Goal: Information Seeking & Learning: Learn about a topic

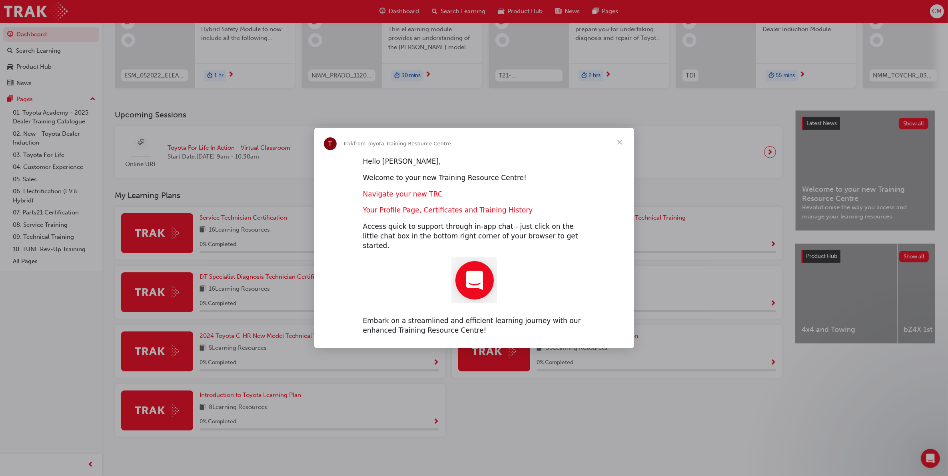
click at [617, 146] on span "Close" at bounding box center [619, 142] width 29 height 29
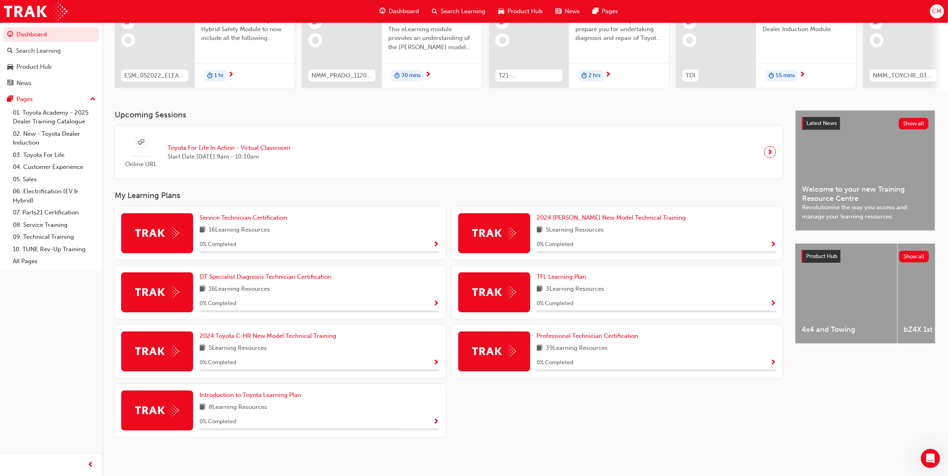
click at [498, 295] on img at bounding box center [494, 292] width 44 height 12
click at [557, 277] on span "TFL Learning Plan" at bounding box center [561, 276] width 50 height 7
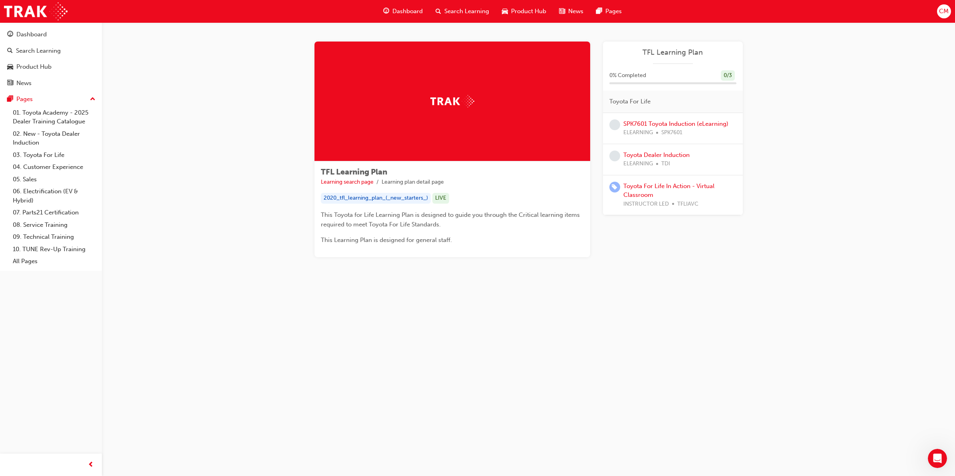
click at [209, 52] on div "TFL Learning Plan Learning search page Learning plan detail page TFL Learning P…" at bounding box center [528, 158] width 853 height 273
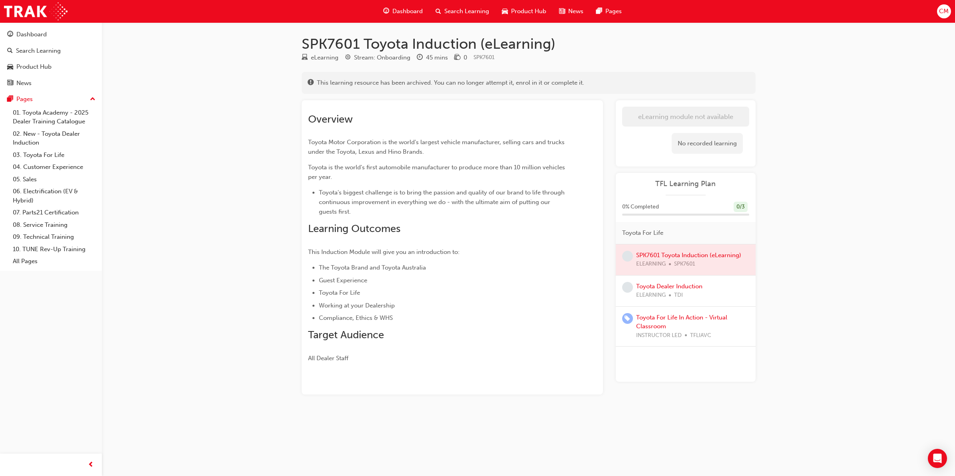
click at [255, 78] on div "SPK7601 Toyota Induction (eLearning) eLearning Stream: Onboarding 45 mins 0 SPK…" at bounding box center [477, 238] width 955 height 476
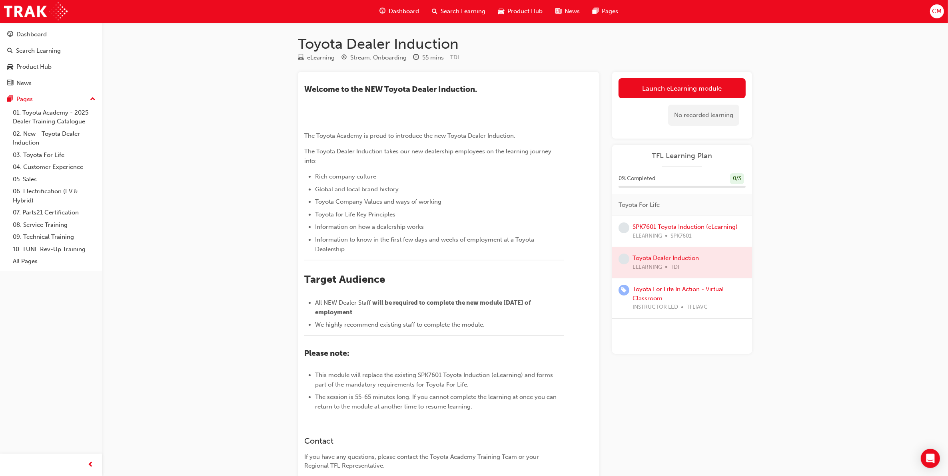
click at [220, 74] on div "Toyota Dealer Induction eLearning Stream: Onboarding 55 mins TDI ​Welcome to th…" at bounding box center [474, 272] width 948 height 545
click at [216, 60] on div "Toyota Dealer Induction eLearning Stream: Onboarding 55 mins TDI ​Welcome to th…" at bounding box center [474, 272] width 948 height 545
click at [736, 24] on div "Toyota Dealer Induction eLearning Stream: Onboarding 55 mins TDI ​Welcome to th…" at bounding box center [525, 273] width 480 height 503
click at [170, 84] on div "Toyota Dealer Induction eLearning Stream: Onboarding 55 mins TDI ​Welcome to th…" at bounding box center [474, 272] width 948 height 545
click at [249, 82] on div "Toyota Dealer Induction eLearning Stream: Onboarding 55 mins TDI ​Welcome to th…" at bounding box center [474, 272] width 948 height 545
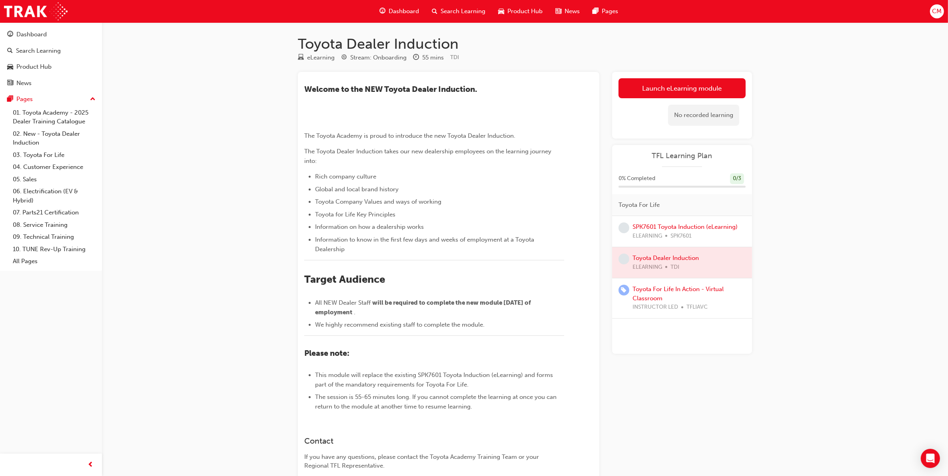
click at [330, 193] on span "Global and local brand history" at bounding box center [357, 189] width 84 height 7
click at [346, 181] on li "Rich company culture" at bounding box center [439, 177] width 249 height 10
click at [374, 180] on span "Rich company culture" at bounding box center [345, 176] width 61 height 7
click at [384, 193] on span "Global and local brand history" at bounding box center [357, 189] width 84 height 7
click at [383, 205] on span "Toyota Company Values and ways of working" at bounding box center [378, 201] width 126 height 7
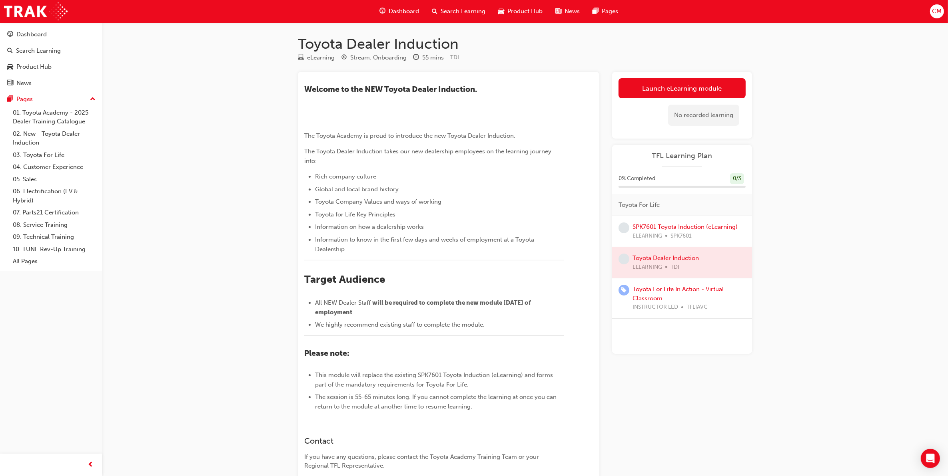
click at [374, 218] on span "Toyota for Life Key Principles" at bounding box center [355, 214] width 80 height 7
click at [376, 231] on span "Information on how a dealership works" at bounding box center [369, 226] width 109 height 7
click at [402, 253] on span "Information to know in the first few days and weeks of employment at a Toyota D…" at bounding box center [425, 244] width 221 height 17
click at [326, 253] on span "Information to know in the first few days and weeks of employment at a Toyota D…" at bounding box center [425, 244] width 221 height 17
click at [217, 86] on div "Toyota Dealer Induction eLearning Stream: Onboarding 55 mins TDI ​Welcome to th…" at bounding box center [474, 272] width 948 height 545
